Goal: Transaction & Acquisition: Purchase product/service

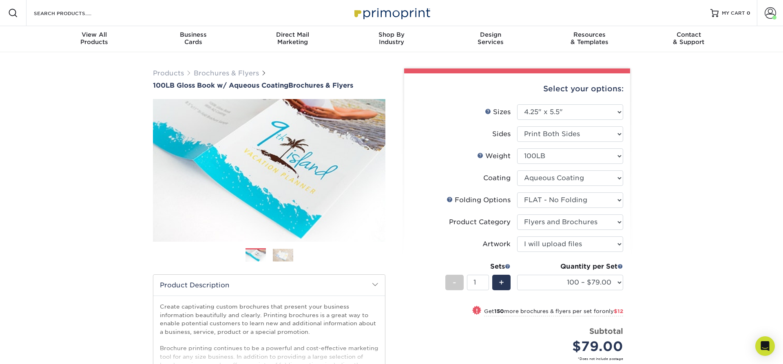
select select "4.25x5.50"
select select "9b1d5825-34d1-4721-9874-ed79abb003d7"
select select "1a668080-6b7c-4174-b399-2c3833b27ef4"
select select "upload"
click at [517, 148] on select "Please Select 100LB" at bounding box center [570, 155] width 106 height 15
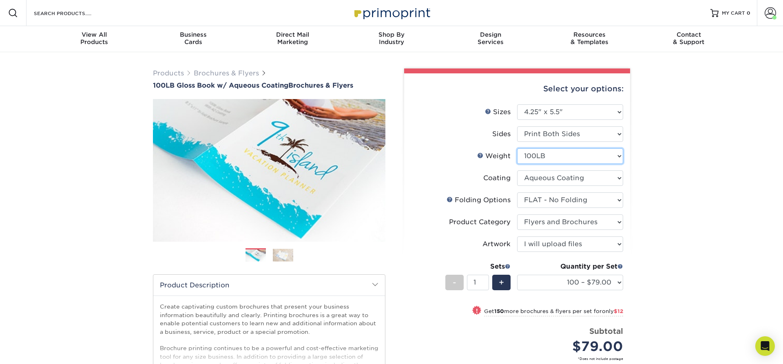
click at [557, 159] on select "Please Select 100LB" at bounding box center [570, 155] width 106 height 15
click at [517, 170] on select at bounding box center [570, 177] width 106 height 15
click at [558, 182] on select at bounding box center [570, 177] width 106 height 15
click at [517, 192] on select "Please Select FLAT - No Folding" at bounding box center [570, 199] width 106 height 15
click at [558, 203] on select "Please Select FLAT - No Folding" at bounding box center [570, 199] width 106 height 15
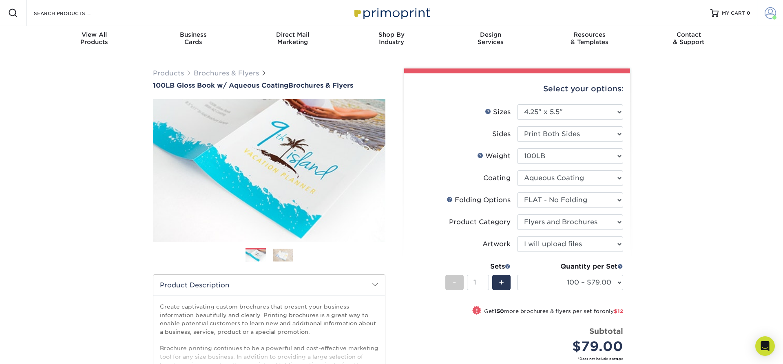
click at [771, 15] on span at bounding box center [770, 12] width 11 height 11
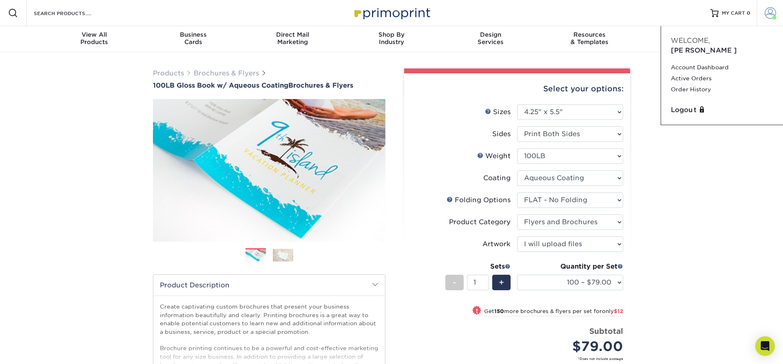
click at [771, 15] on span at bounding box center [770, 12] width 11 height 11
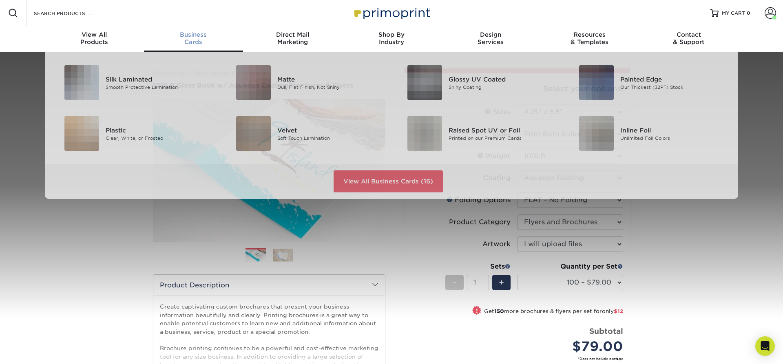
click at [187, 42] on div "Business Cards" at bounding box center [193, 38] width 99 height 15
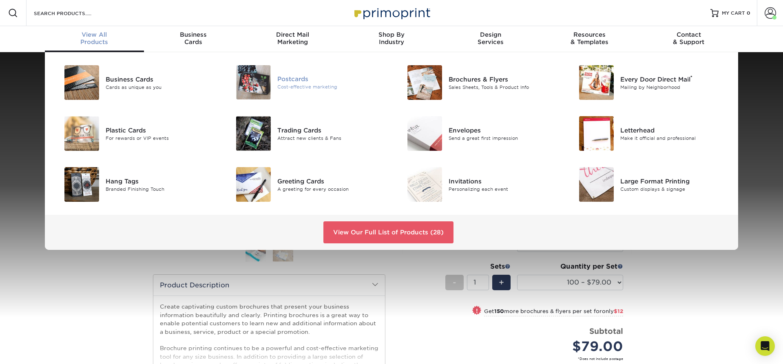
click at [296, 75] on div "Postcards" at bounding box center [331, 79] width 108 height 9
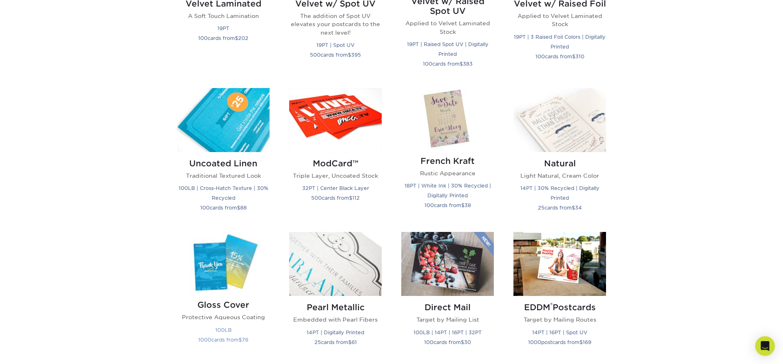
scroll to position [915, 0]
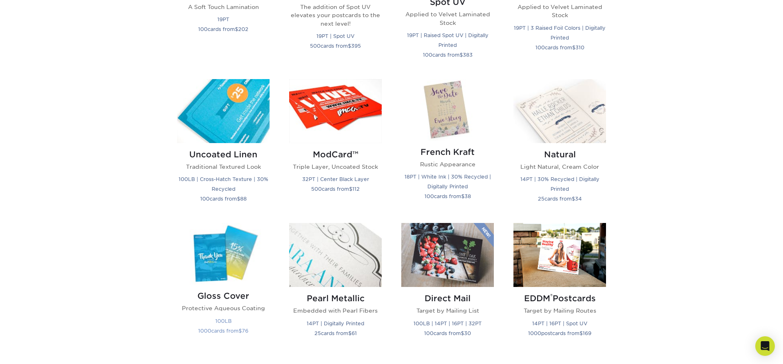
click at [234, 297] on h2 "Gloss Cover" at bounding box center [223, 296] width 93 height 10
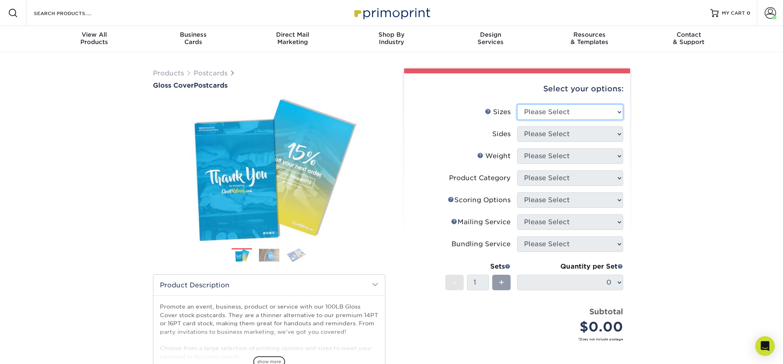
click at [517, 104] on select "Please Select 2" x 8" 3" x 4" 3" x 5" 3.5" x 8.5" 4" x 6" 4" x 9" 4.25" x 5.5" …" at bounding box center [570, 111] width 106 height 15
select select "4.25x5.50"
click option "4.25" x 5.5"" at bounding box center [0, 0] width 0 height 0
click at [517, 126] on select "Please Select Print Both Sides Print Front Only" at bounding box center [570, 133] width 106 height 15
select select "13abbda7-1d64-4f25-8bb2-c179b224825d"
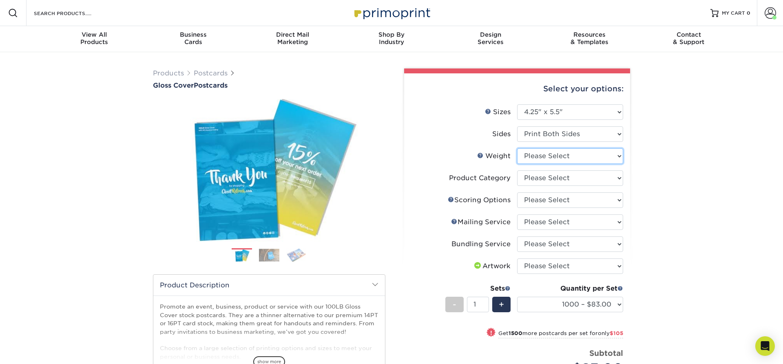
click at [517, 148] on select "Please Select 100LB" at bounding box center [570, 155] width 106 height 15
select select "100LB"
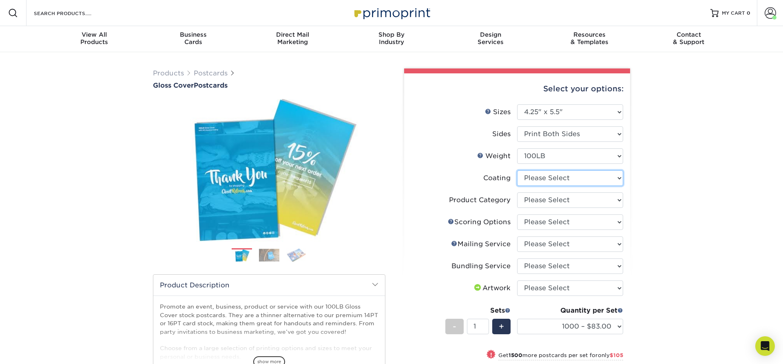
click at [517, 170] on select at bounding box center [570, 177] width 106 height 15
select select "d41dab50-ff65-4f4f-bb17-2afe4d36ae33"
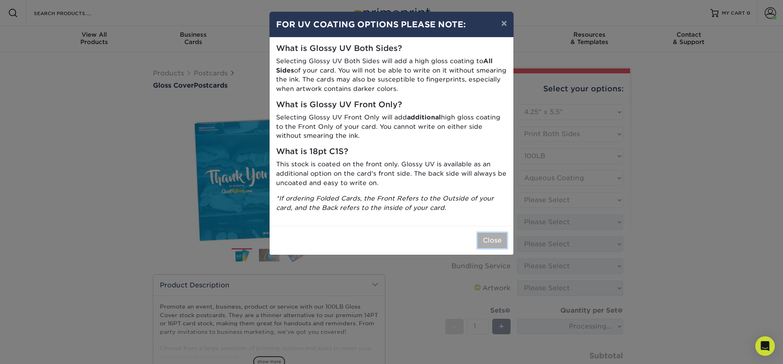
click at [495, 243] on button "Close" at bounding box center [491, 240] width 29 height 15
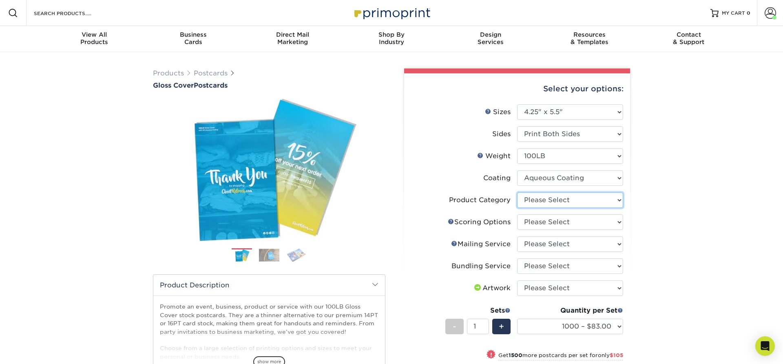
click at [517, 192] on select "Please Select Postcards" at bounding box center [570, 199] width 106 height 15
select select "9b7272e0-d6c8-4c3c-8e97-d3a1bcdab858"
click option "Postcards" at bounding box center [0, 0] width 0 height 0
click at [517, 214] on select "Please Select No Scoring One Score Score in Half" at bounding box center [570, 221] width 106 height 15
select select "b23166fa-223a-4016-b2d3-d3438452c7d9"
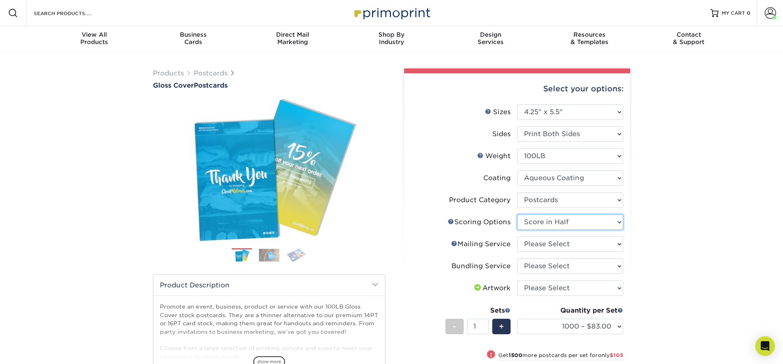
click option "Score in Half" at bounding box center [0, 0] width 0 height 0
click at [517, 236] on select "Please Select No Direct Mailing Service No, I will mail/stamp/imprint Direct Ma…" at bounding box center [570, 243] width 106 height 15
select select "3e5e9bdd-d78a-4c28-a41d-fe1407925ca6"
click option "No Direct Mailing Service" at bounding box center [0, 0] width 0 height 0
click at [517, 259] on select "Please Select No Bundling Services Yes, Bundles of 50 (+2 Days) Yes, Bundles of…" at bounding box center [570, 266] width 106 height 15
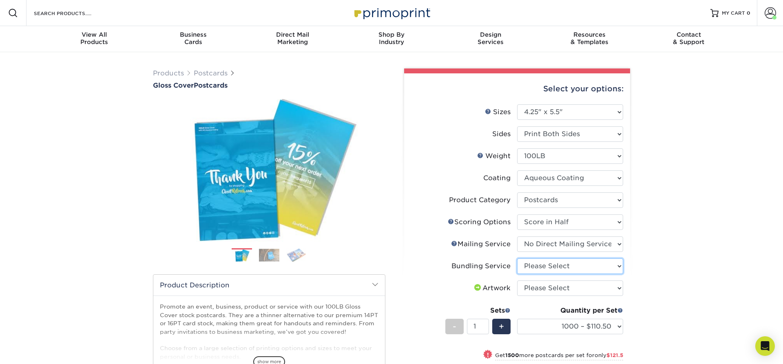
select select "58689abb-25c0-461c-a4c3-a80b627d6649"
click option "No Bundling Services" at bounding box center [0, 0] width 0 height 0
click at [517, 319] on select "1000 – $110.50 2500 – $232.00 5000 – $401.50 10000 – $782.50 15000 – $1162.50 2…" at bounding box center [570, 326] width 106 height 15
click at [619, 325] on select "1000 – $110.50 2500 – $232.00 5000 – $401.50 10000 – $782.50 15000 – $1162.50 2…" at bounding box center [570, 326] width 106 height 15
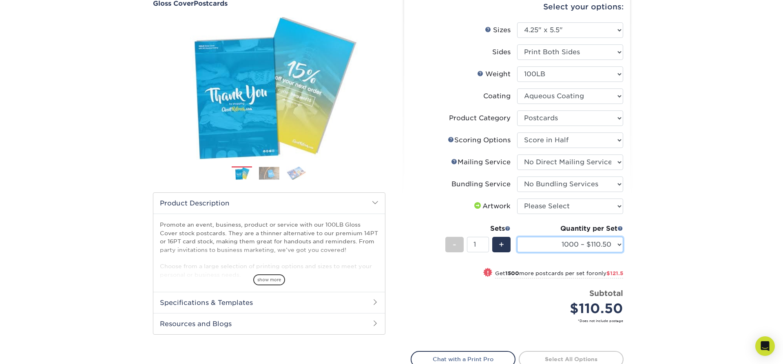
scroll to position [83, 0]
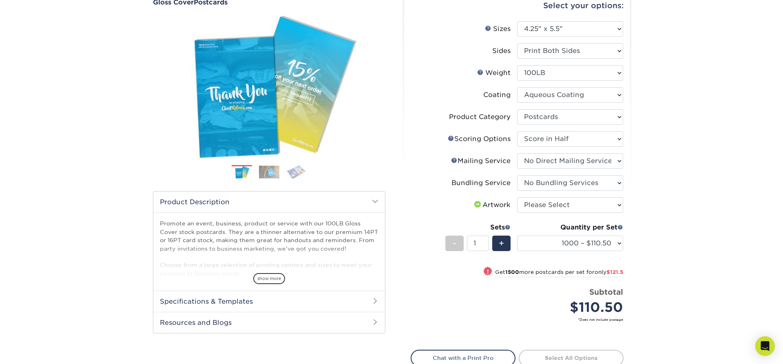
click at [267, 178] on img at bounding box center [269, 172] width 20 height 13
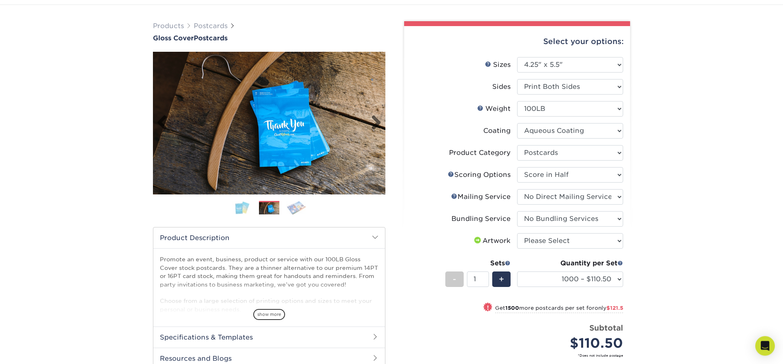
scroll to position [42, 0]
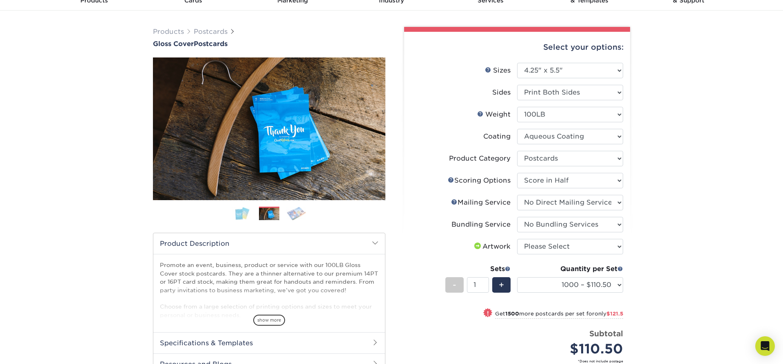
click at [299, 217] on img at bounding box center [296, 213] width 20 height 14
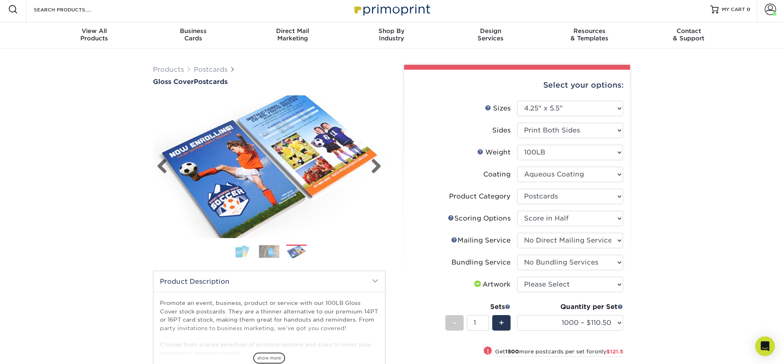
scroll to position [0, 0]
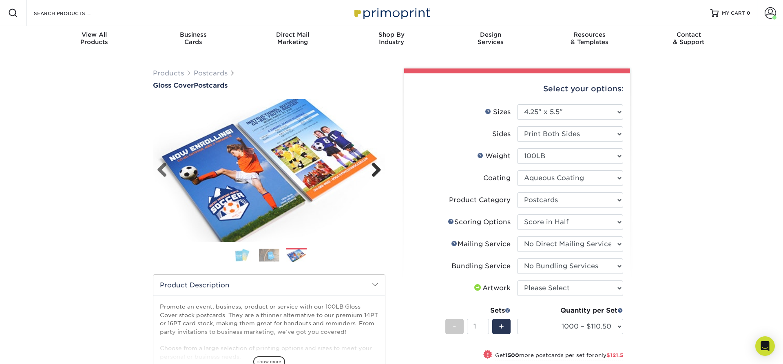
click at [376, 172] on link "Next" at bounding box center [373, 170] width 16 height 16
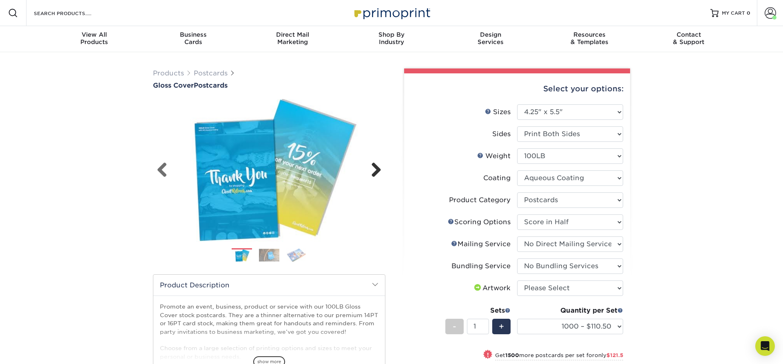
click at [376, 172] on link "Next" at bounding box center [373, 170] width 16 height 16
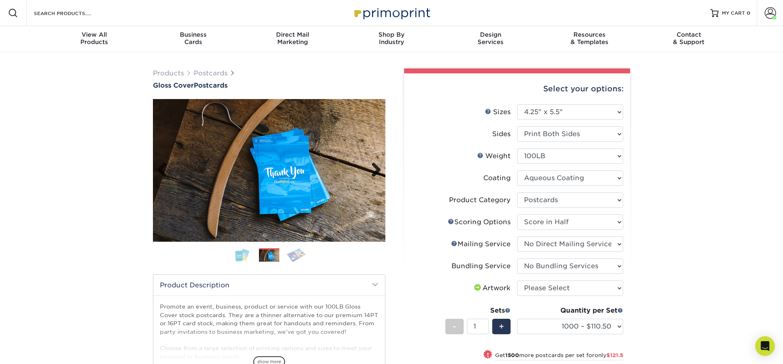
click at [373, 173] on link "Next" at bounding box center [373, 170] width 16 height 16
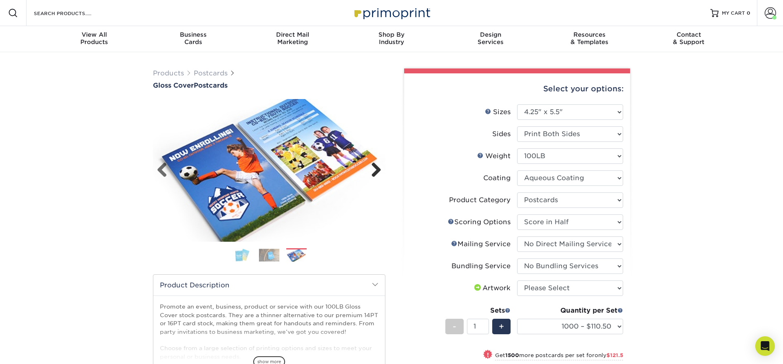
click at [373, 173] on link "Next" at bounding box center [373, 170] width 16 height 16
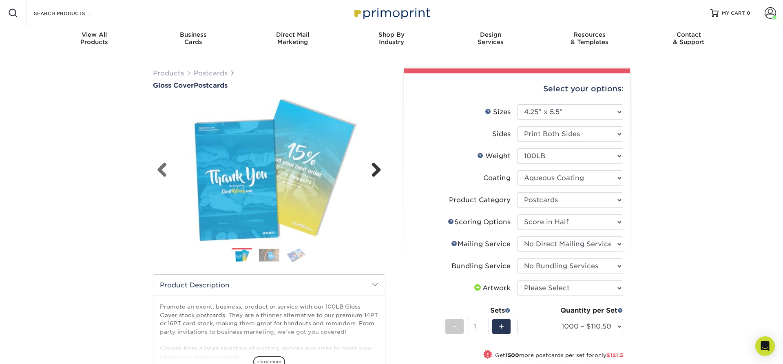
click at [373, 173] on link "Next" at bounding box center [373, 170] width 16 height 16
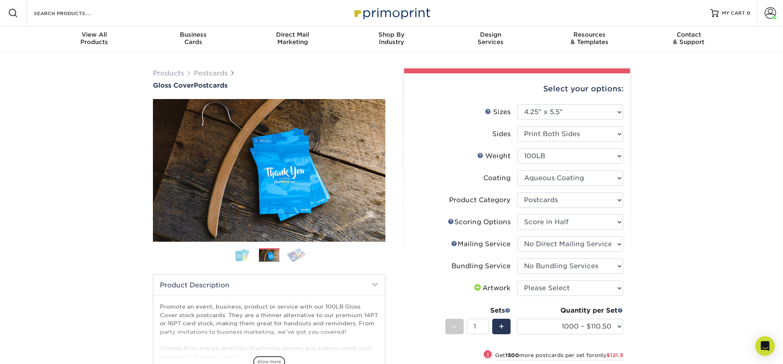
click at [238, 259] on img at bounding box center [242, 254] width 20 height 13
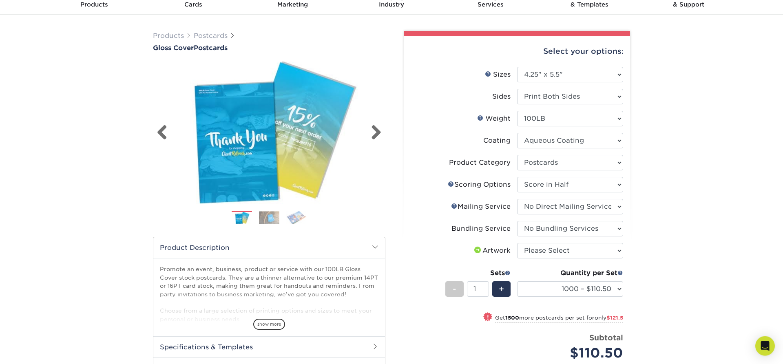
scroll to position [42, 0]
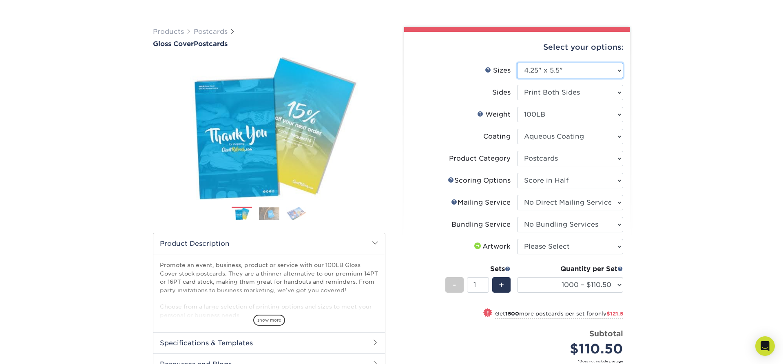
click at [517, 63] on select "Please Select 2" x 8" 3" x 4" 3" x 5" 3.5" x 8.5" 4" x 6" 4" x 9" 4.25" x 5.5" …" at bounding box center [570, 70] width 106 height 15
click at [677, 187] on div "Products Postcards Gloss Cover Postcards $" at bounding box center [391, 249] width 783 height 476
click at [517, 63] on select "Please Select 2" x 8" 3" x 4" 3" x 5" 3.5" x 8.5" 4" x 6" 4" x 9" 4.25" x 5.5" …" at bounding box center [570, 70] width 106 height 15
select select "4.25x6.00"
click option "4.25" x 6"" at bounding box center [0, 0] width 0 height 0
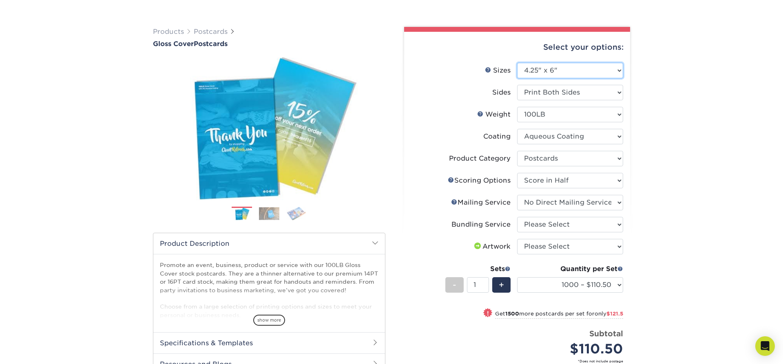
select select "-1"
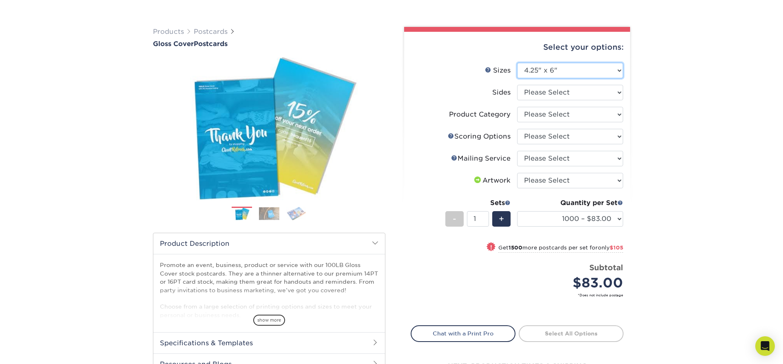
click at [517, 63] on select "Please Select 2" x 8" 3" x 4" 3" x 5" 3.5" x 8.5" 4" x 6" 4" x 9" 4.25" x 5.5" …" at bounding box center [570, 70] width 106 height 15
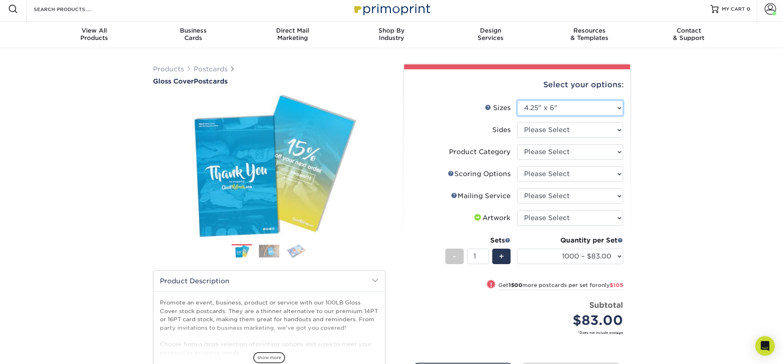
scroll to position [0, 0]
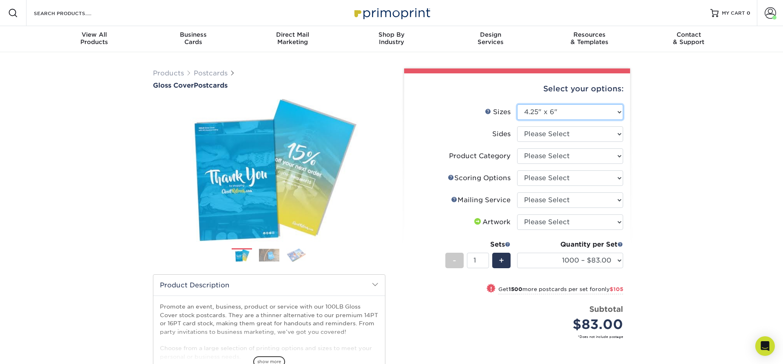
click at [517, 104] on select "Please Select 2" x 8" 3" x 4" 3" x 5" 3.5" x 8.5" 4" x 6" 4" x 9" 4.25" x 5.5" …" at bounding box center [570, 111] width 106 height 15
click at [615, 112] on select "Please Select 2" x 8" 3" x 4" 3" x 5" 3.5" x 8.5" 4" x 6" 4" x 9" 4.25" x 5.5" …" at bounding box center [570, 111] width 106 height 15
click at [517, 104] on select "Please Select 2" x 8" 3" x 4" 3" x 5" 3.5" x 8.5" 4" x 6" 4" x 9" 4.25" x 5.5" …" at bounding box center [570, 111] width 106 height 15
select select "4.25x5.50"
click option "4.25" x 5.5"" at bounding box center [0, 0] width 0 height 0
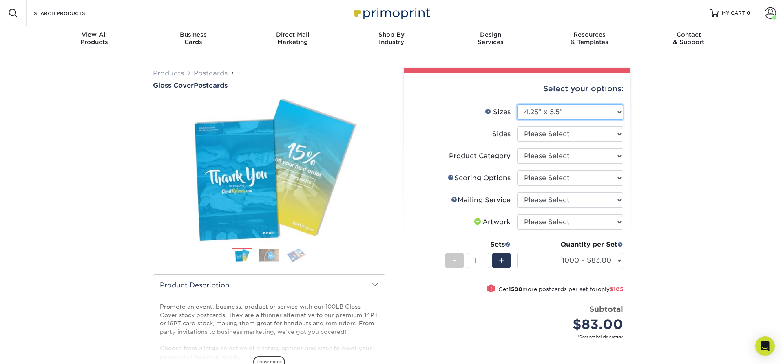
select select
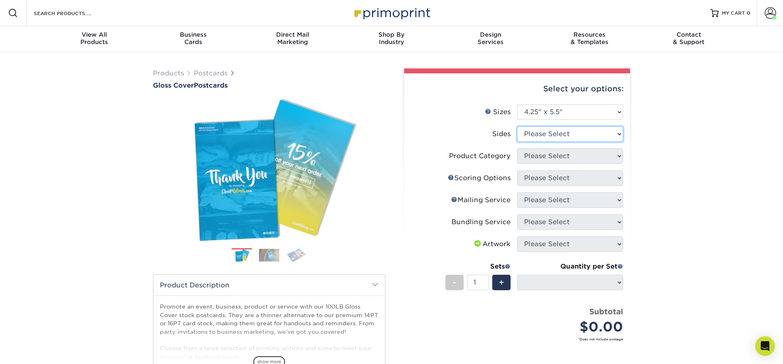
click at [517, 126] on select "Please Select Print Both Sides Print Front Only" at bounding box center [570, 133] width 106 height 15
select select "13abbda7-1d64-4f25-8bb2-c179b224825d"
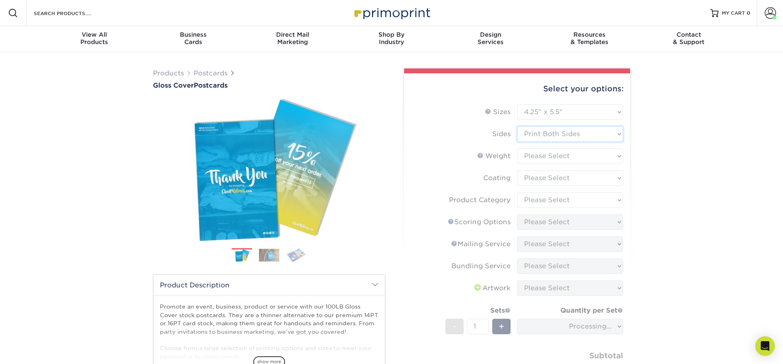
select select "-1"
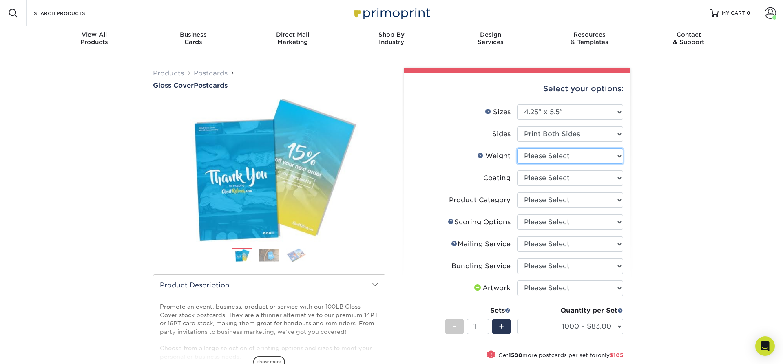
click at [517, 148] on select "Please Select 100LB" at bounding box center [570, 155] width 106 height 15
select select "100LB"
click at [517, 170] on select at bounding box center [570, 177] width 106 height 15
click at [574, 181] on select at bounding box center [570, 177] width 106 height 15
select select "d41dab50-ff65-4f4f-bb17-2afe4d36ae33"
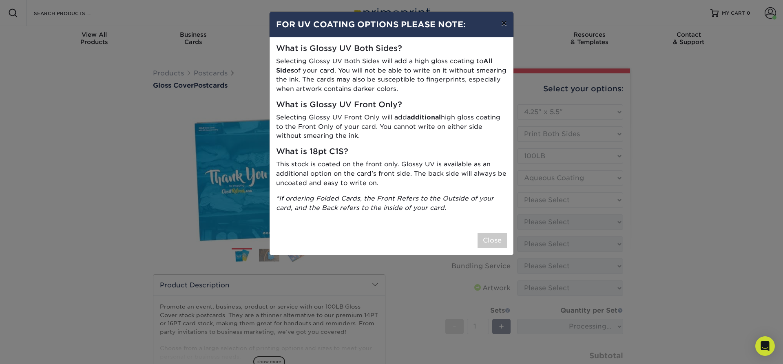
click at [500, 25] on button "×" at bounding box center [504, 23] width 19 height 23
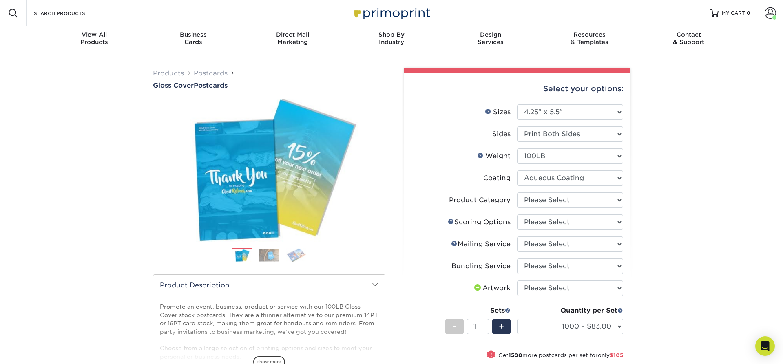
click at [271, 256] on img at bounding box center [269, 255] width 20 height 13
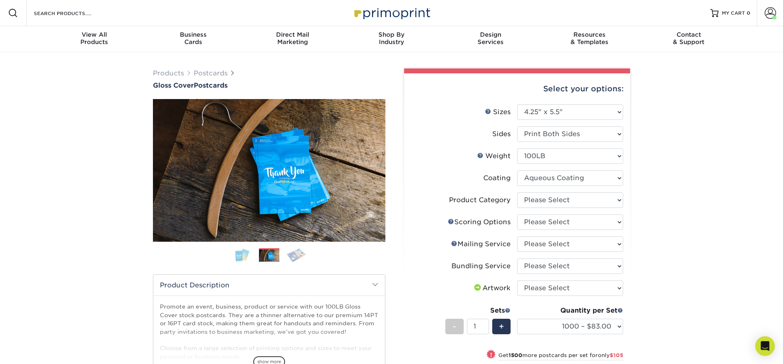
click at [241, 256] on img at bounding box center [242, 254] width 20 height 13
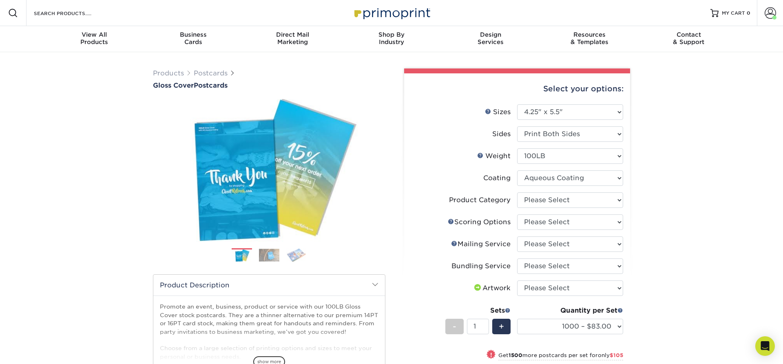
click at [301, 259] on img at bounding box center [296, 255] width 20 height 14
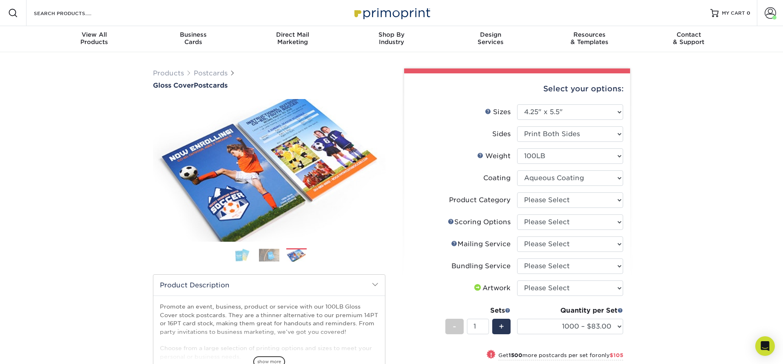
click at [276, 263] on ol at bounding box center [269, 258] width 232 height 20
click at [272, 253] on img at bounding box center [269, 255] width 20 height 13
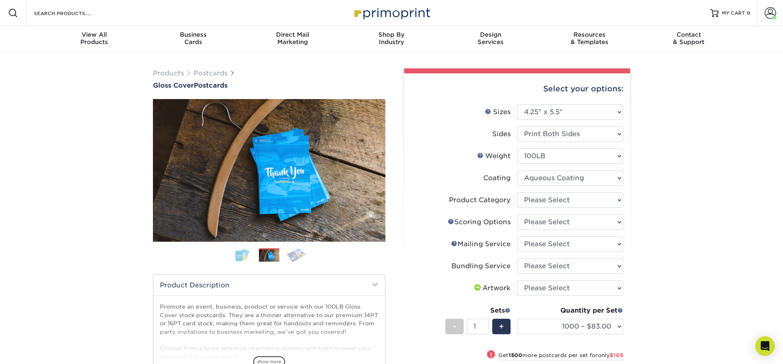
click at [236, 255] on img at bounding box center [242, 254] width 20 height 13
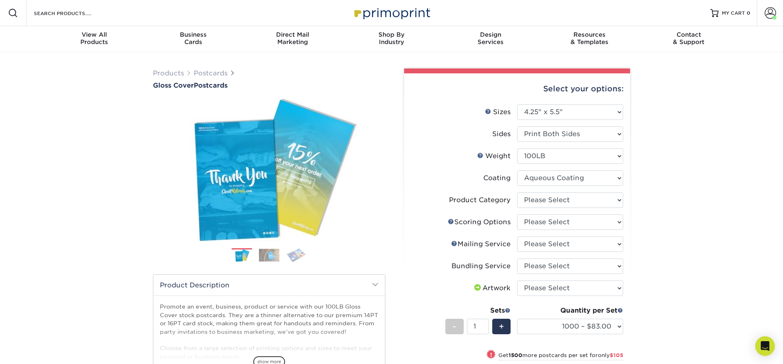
click at [604, 208] on li "Product Category Please Select Postcards" at bounding box center [517, 203] width 212 height 22
click at [517, 192] on select "Please Select Postcards" at bounding box center [570, 199] width 106 height 15
select select "9b7272e0-d6c8-4c3c-8e97-d3a1bcdab858"
click option "Postcards" at bounding box center [0, 0] width 0 height 0
click at [517, 214] on select "Please Select No Scoring One Score Score in Half" at bounding box center [570, 221] width 106 height 15
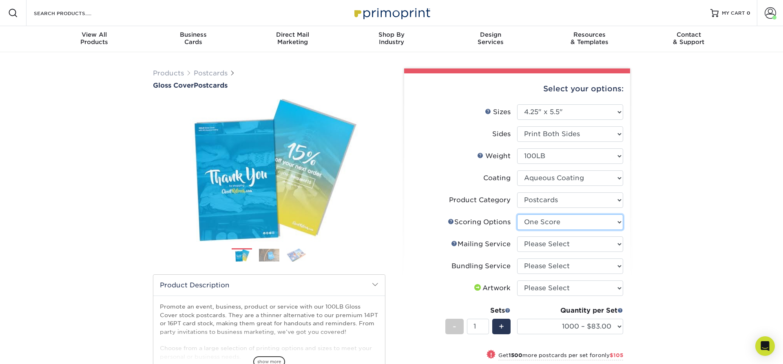
click option "One Score" at bounding box center [0, 0] width 0 height 0
click at [517, 236] on select "Please Select No Direct Mailing Service No, I will mail/stamp/imprint Direct Ma…" at bounding box center [570, 243] width 106 height 15
click at [517, 214] on select "Please Select No Scoring One Score Score in Half" at bounding box center [570, 221] width 106 height 15
select select "b23166fa-223a-4016-b2d3-d3438452c7d9"
click option "Score in Half" at bounding box center [0, 0] width 0 height 0
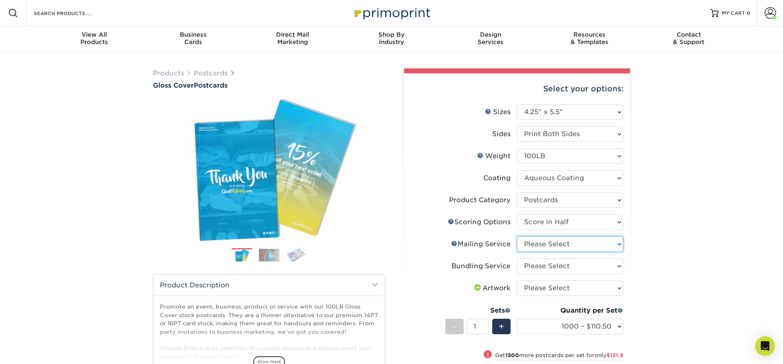
click at [517, 236] on select "Please Select No Direct Mailing Service No, I will mail/stamp/imprint Direct Ma…" at bounding box center [570, 243] width 106 height 15
select select "3e5e9bdd-d78a-4c28-a41d-fe1407925ca6"
click option "No Direct Mailing Service" at bounding box center [0, 0] width 0 height 0
click at [517, 259] on select "Please Select No Bundling Services Yes, Bundles of 50 (+2 Days) Yes, Bundles of…" at bounding box center [570, 266] width 106 height 15
click at [600, 164] on li "Weight Help Weight Please Select 100LB" at bounding box center [517, 159] width 212 height 22
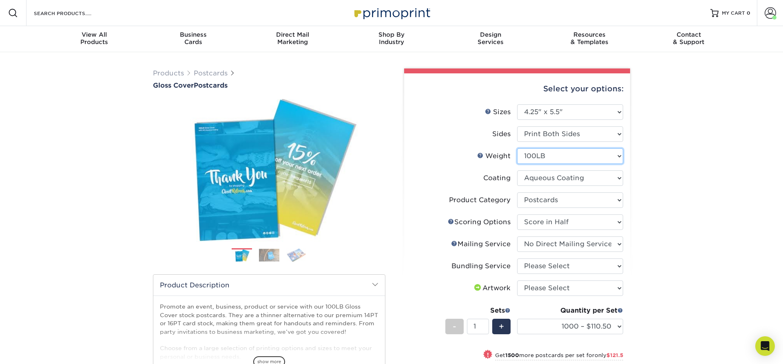
click at [517, 148] on select "Please Select 100LB" at bounding box center [570, 155] width 106 height 15
click at [603, 159] on select "Please Select 100LB" at bounding box center [570, 155] width 106 height 15
click at [517, 170] on select at bounding box center [570, 177] width 106 height 15
click at [598, 180] on select at bounding box center [570, 177] width 106 height 15
click at [517, 192] on select "Please Select Postcards" at bounding box center [570, 199] width 106 height 15
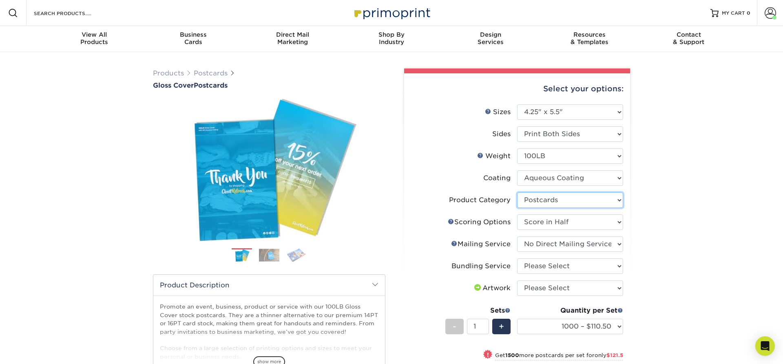
click at [595, 204] on select "Please Select Postcards" at bounding box center [570, 199] width 106 height 15
click at [517, 236] on select "Please Select No Direct Mailing Service No, I will mail/stamp/imprint Direct Ma…" at bounding box center [570, 243] width 106 height 15
click option "No Direct Mailing Service" at bounding box center [0, 0] width 0 height 0
click at [517, 259] on select "Please Select No Bundling Services Yes, Bundles of 50 (+2 Days) Yes, Bundles of…" at bounding box center [570, 266] width 106 height 15
select select "58689abb-25c0-461c-a4c3-a80b627d6649"
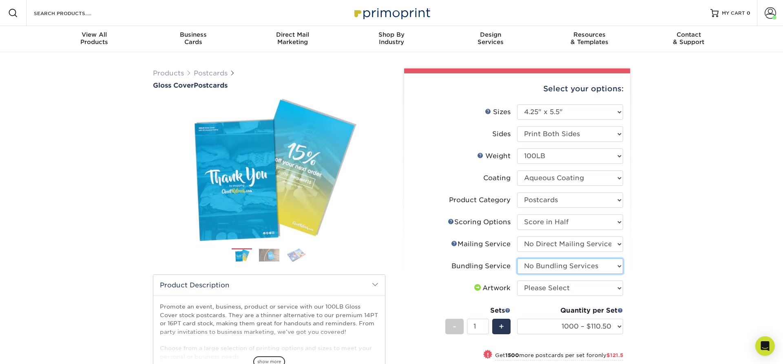
click option "No Bundling Services" at bounding box center [0, 0] width 0 height 0
drag, startPoint x: 672, startPoint y: 302, endPoint x: 676, endPoint y: 305, distance: 5.2
click at [674, 304] on div "Products Postcards Gloss Cover Postcards $" at bounding box center [391, 290] width 783 height 476
click at [517, 319] on select "1000 – $110.50 2500 – $232.00 5000 – $401.50 10000 – $782.50 15000 – $1162.50 2…" at bounding box center [570, 326] width 106 height 15
click at [688, 299] on div "Products Postcards Gloss Cover Postcards $" at bounding box center [391, 290] width 783 height 476
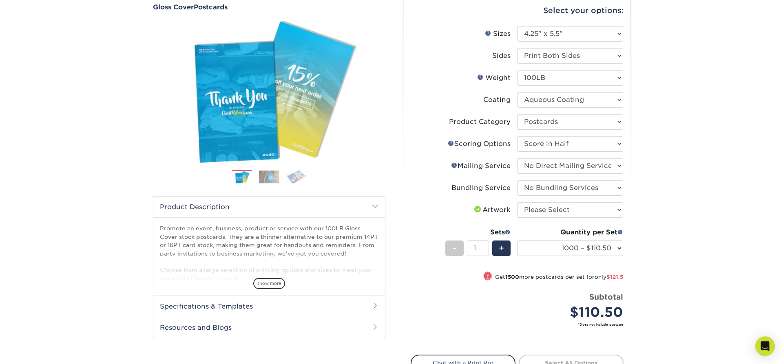
scroll to position [83, 0]
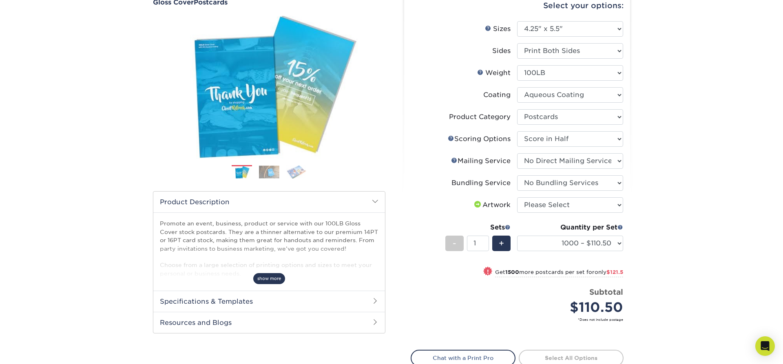
click at [278, 278] on span "show more" at bounding box center [269, 278] width 32 height 11
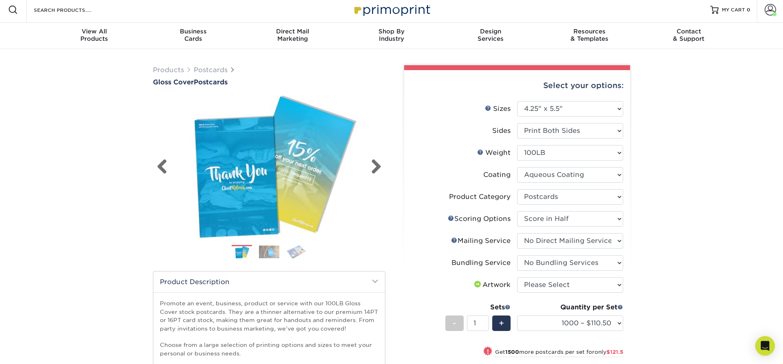
scroll to position [0, 0]
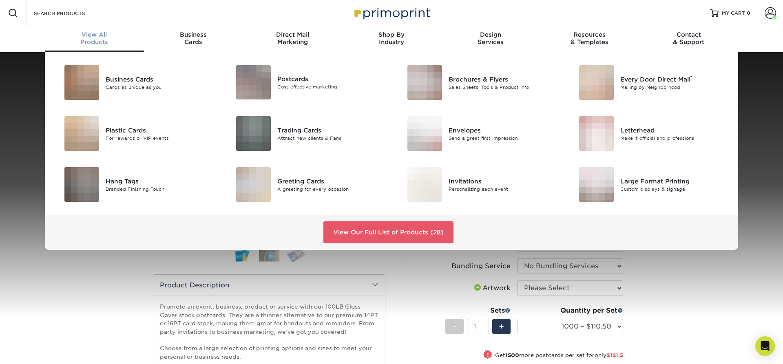
click at [99, 40] on div "View All Products" at bounding box center [94, 38] width 99 height 15
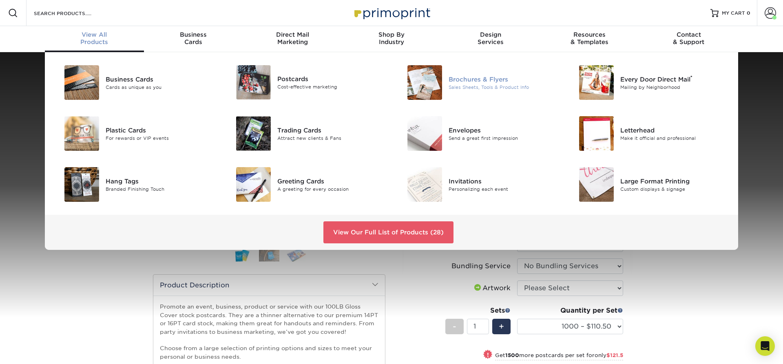
click at [476, 84] on div "Brochures & Flyers" at bounding box center [503, 79] width 108 height 9
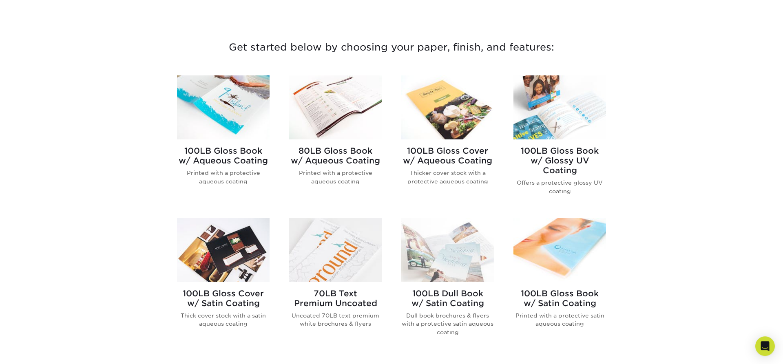
scroll to position [291, 0]
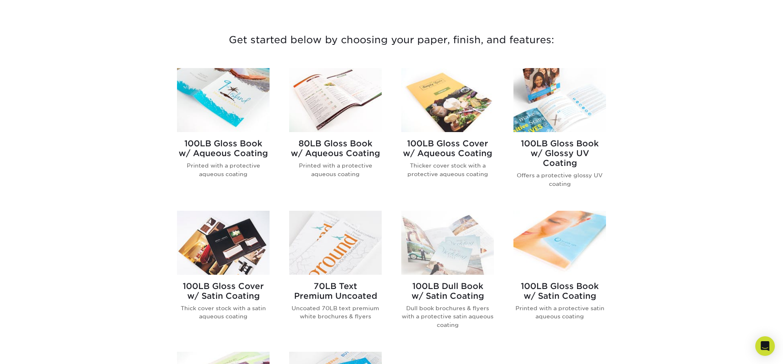
click at [252, 153] on h2 "100LB Gloss Book w/ Aqueous Coating" at bounding box center [223, 149] width 93 height 20
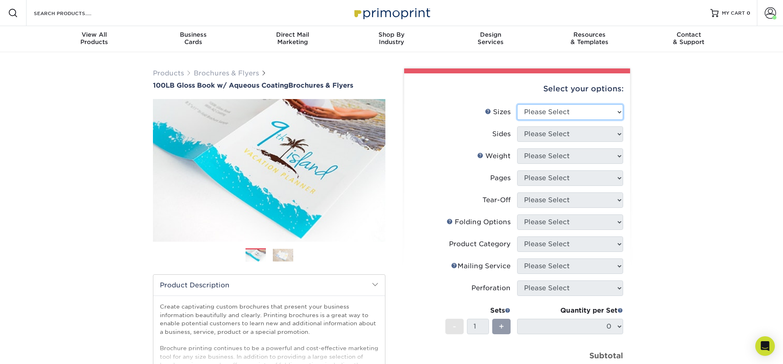
click at [517, 104] on select "Please Select 3.5" x 8.5" 3.5" x 11" 3.67" x 8.5" 4" x 6" 4" x 8.5" 4" x 9" 4" …" at bounding box center [570, 111] width 106 height 15
select select "4.25x5.50"
click option "4.25" x 5.5"" at bounding box center [0, 0] width 0 height 0
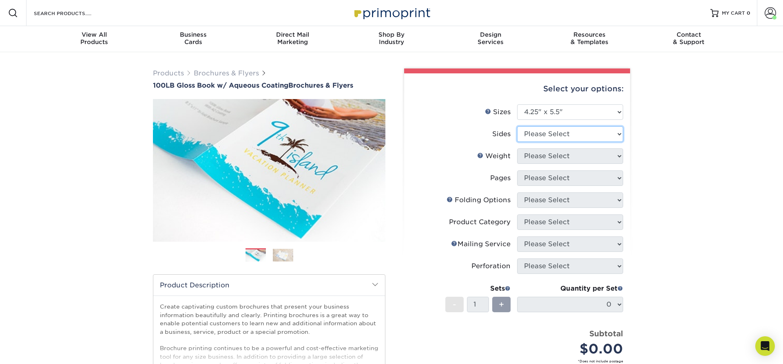
click at [517, 126] on select "Please Select Print Both Sides Print Front Only" at bounding box center [570, 133] width 106 height 15
select select "13abbda7-1d64-4f25-8bb2-c179b224825d"
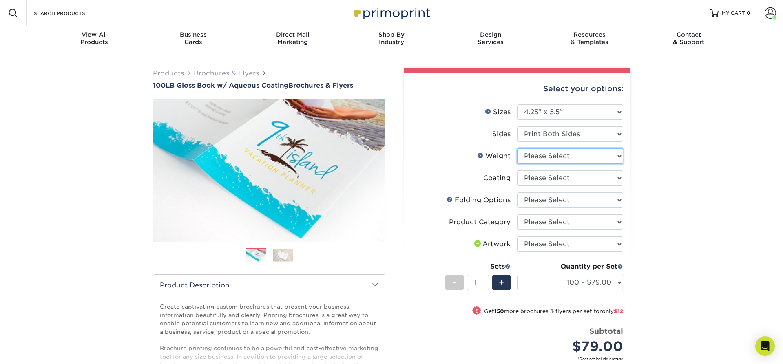
click at [517, 148] on select "Please Select 100LB" at bounding box center [570, 155] width 106 height 15
select select "100LB"
click at [517, 170] on select at bounding box center [570, 177] width 106 height 15
select select "d41dab50-ff65-4f4f-bb17-2afe4d36ae33"
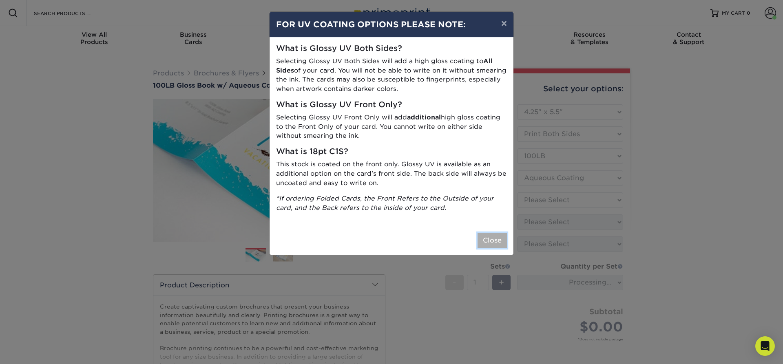
click at [498, 243] on button "Close" at bounding box center [491, 240] width 29 height 15
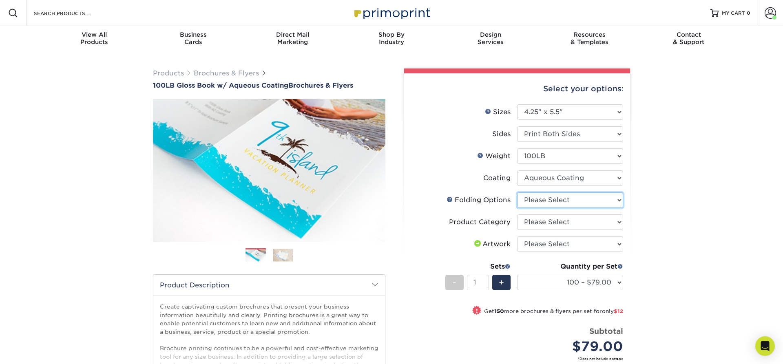
click at [517, 192] on select "Please Select FLAT - No Folding" at bounding box center [570, 199] width 106 height 15
click option "FLAT - No Folding" at bounding box center [0, 0] width 0 height 0
click at [517, 192] on select "Please Select FLAT - No Folding" at bounding box center [570, 199] width 106 height 15
select select "-1"
click option "Please Select" at bounding box center [0, 0] width 0 height 0
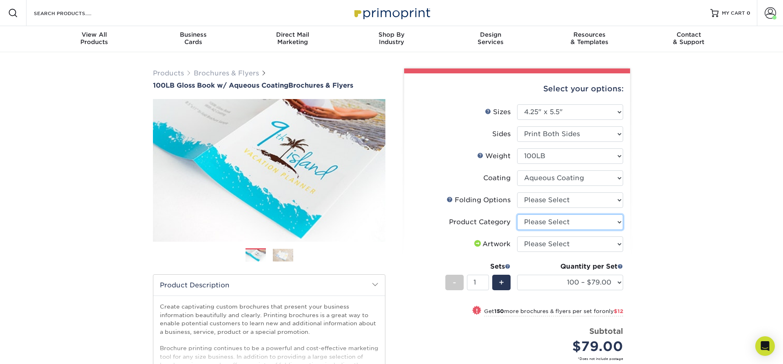
click at [517, 214] on select "Please Select Flyers and Brochures" at bounding box center [570, 221] width 106 height 15
select select "1a668080-6b7c-4174-b399-2c3833b27ef4"
click option "Flyers and Brochures" at bounding box center [0, 0] width 0 height 0
click at [517, 236] on select "Please Select I will upload files I need a design - $175" at bounding box center [570, 243] width 106 height 15
select select "upload"
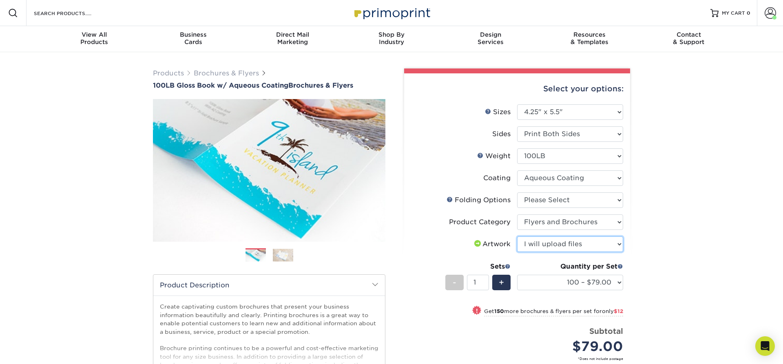
click option "I will upload files" at bounding box center [0, 0] width 0 height 0
click at [661, 240] on div "Products Brochures & Flyers 100LB Gloss Book w/ Aqueous Coating Brochures & Fly…" at bounding box center [391, 269] width 783 height 435
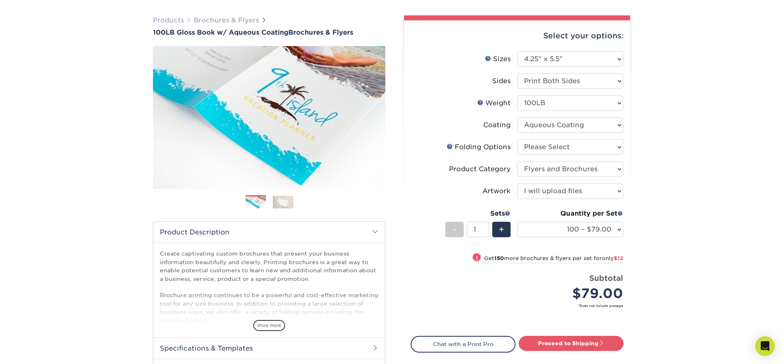
scroll to position [83, 0]
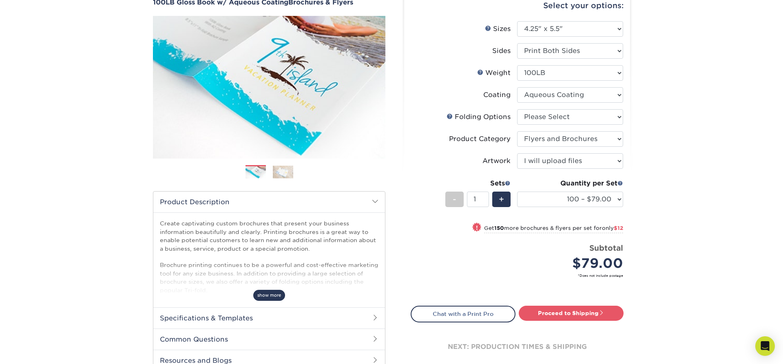
click at [267, 297] on span "show more" at bounding box center [269, 295] width 32 height 11
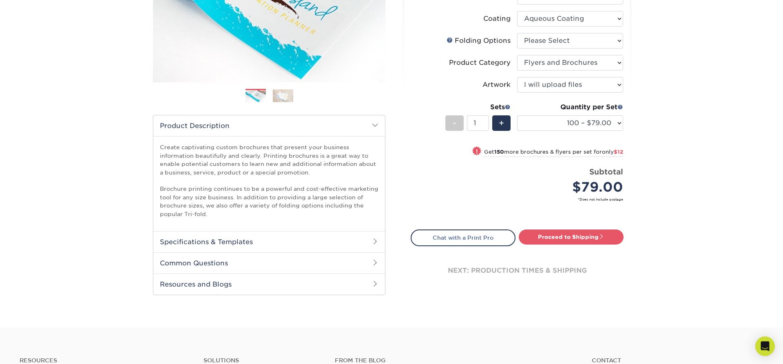
scroll to position [166, 0]
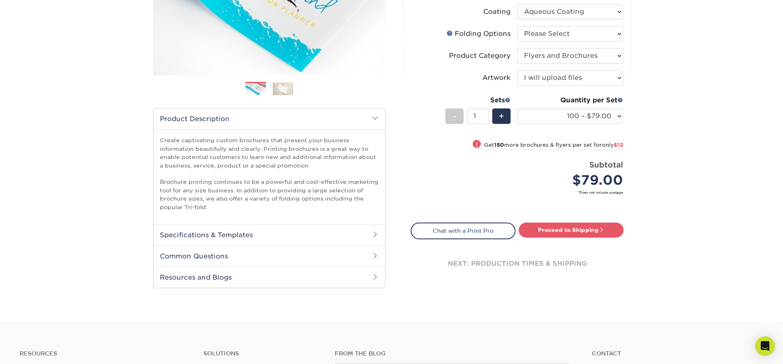
click at [371, 236] on h2 "Specifications & Templates" at bounding box center [269, 234] width 232 height 21
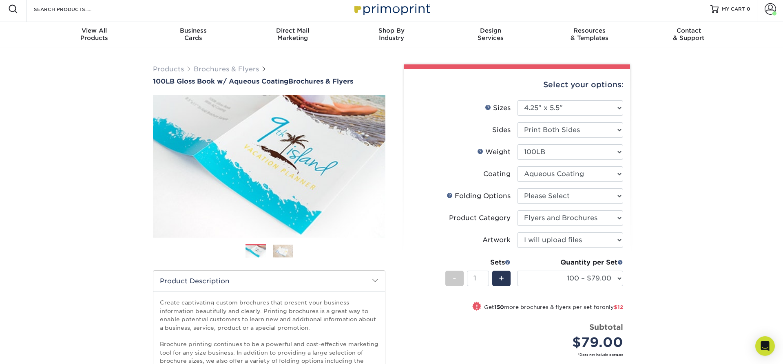
scroll to position [0, 0]
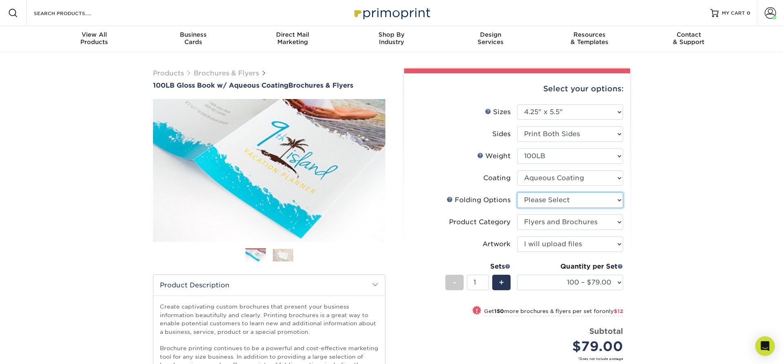
click at [608, 203] on select "Please Select FLAT - No Folding" at bounding box center [570, 199] width 106 height 15
click at [517, 104] on select "Please Select 3.5" x 8.5" 3.5" x 11" 3.67" x 8.5" 4" x 6" 4" x 8.5" 4" x 9" 4" …" at bounding box center [570, 111] width 106 height 15
select select "4.25x11.00"
click option "4.25" x 11"" at bounding box center [0, 0] width 0 height 0
select select "-1"
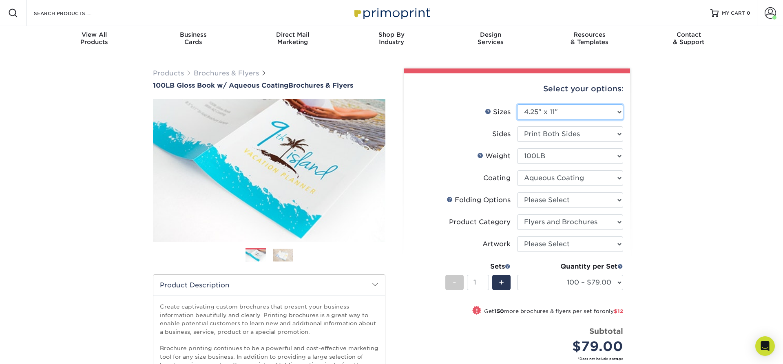
select select "-1"
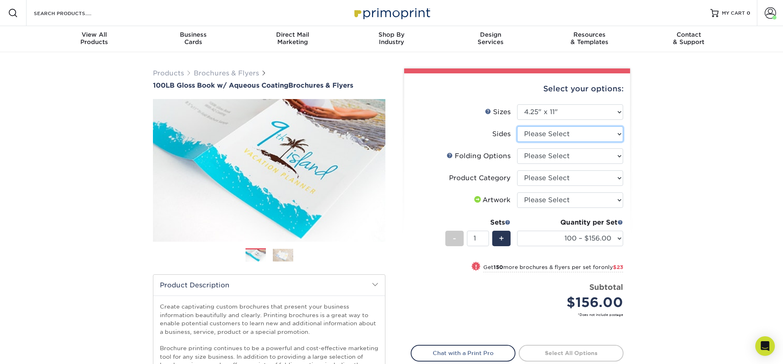
select select "13abbda7-1d64-4f25-8bb2-c179b224825d"
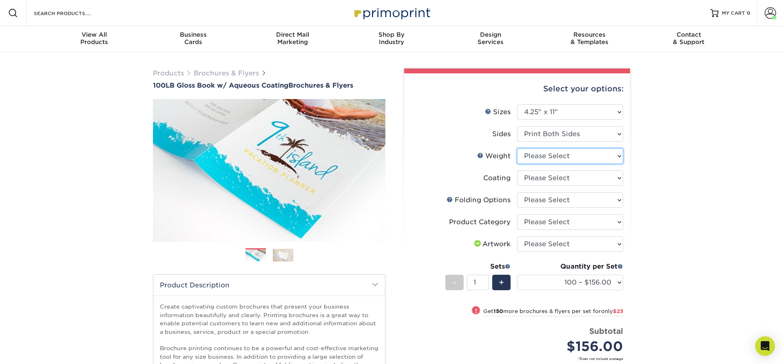
click at [517, 148] on select "Please Select 100LB" at bounding box center [570, 155] width 106 height 15
select select "100LB"
click at [517, 170] on select at bounding box center [570, 177] width 106 height 15
select select "d41dab50-ff65-4f4f-bb17-2afe4d36ae33"
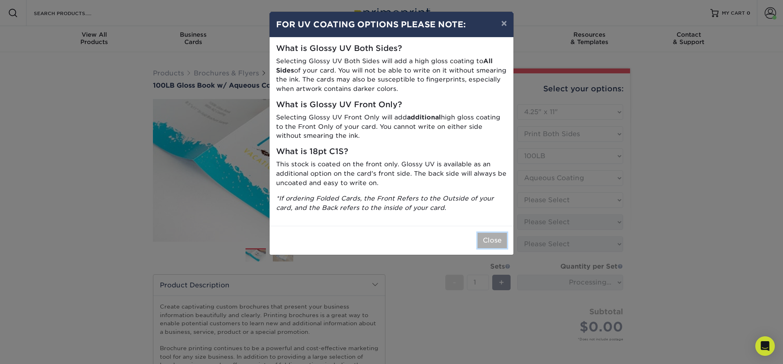
click at [488, 246] on button "Close" at bounding box center [491, 240] width 29 height 15
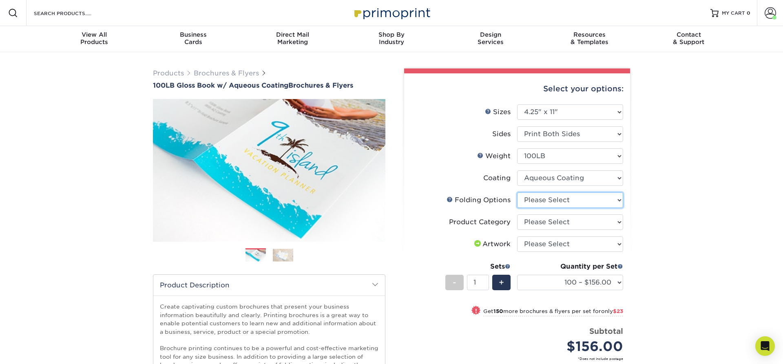
click at [517, 192] on select "Please Select FLAT - No Folding Roll Fold Tri-Fold / Letter Fold Z-Fold Half-Fo…" at bounding box center [570, 199] width 106 height 15
click at [449, 201] on link "Folds Help" at bounding box center [449, 199] width 7 height 7
click at [517, 192] on select "Please Select FLAT - No Folding Roll Fold Tri-Fold / Letter Fold Z-Fold Half-Fo…" at bounding box center [570, 199] width 106 height 15
